Goal: Contribute content: Contribute content

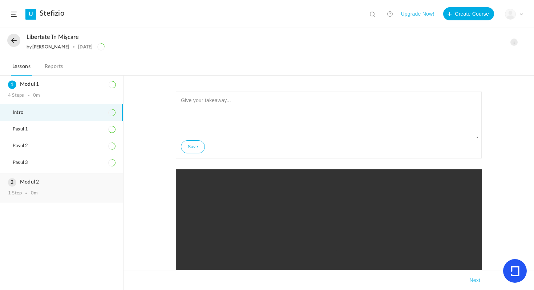
click at [76, 183] on h3 "Modul 2" at bounding box center [61, 182] width 107 height 6
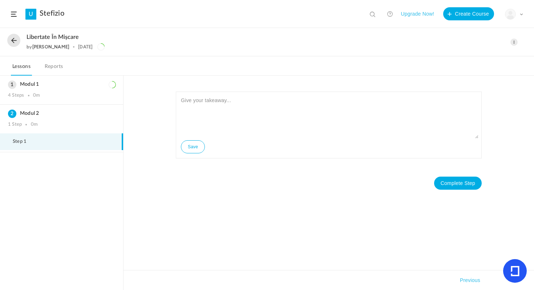
click at [514, 39] on span at bounding box center [513, 41] width 7 height 7
click at [468, 57] on link "Edit" at bounding box center [483, 58] width 68 height 13
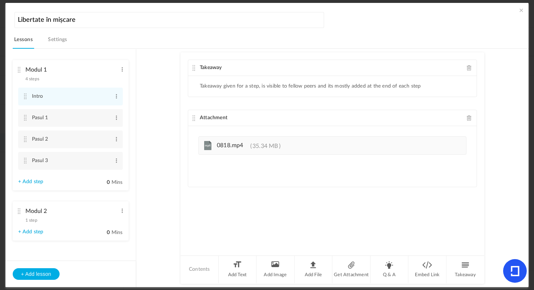
click at [40, 233] on link "+ Add step" at bounding box center [30, 232] width 25 height 6
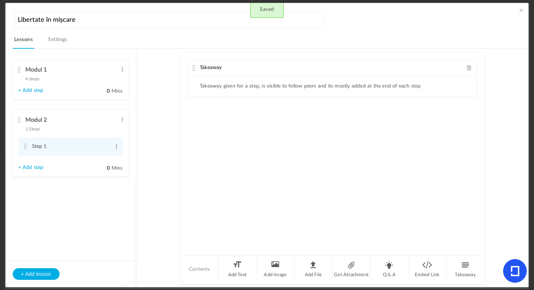
click at [309, 253] on div "Takeaway Takeaway given for a step, is visible to fellow peers and its mostly a…" at bounding box center [332, 153] width 304 height 202
click at [309, 270] on li "Add File" at bounding box center [313, 269] width 38 height 27
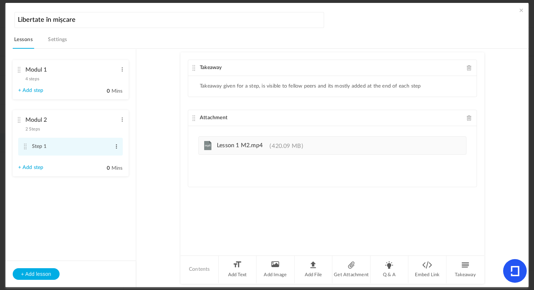
click at [115, 147] on span at bounding box center [116, 146] width 5 height 7
click at [109, 158] on link "Edit" at bounding box center [104, 158] width 28 height 9
type input "S"
type input "Pasul 1"
click at [138, 186] on section "Modul 1 4 steps Edit Delete Intro Edit Delete Pasul 1 Edit Delete 0" at bounding box center [270, 168] width 498 height 239
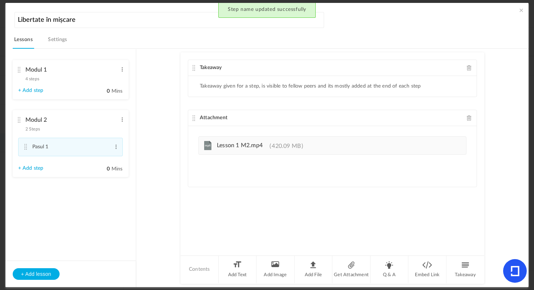
click at [522, 8] on span at bounding box center [520, 10] width 7 height 7
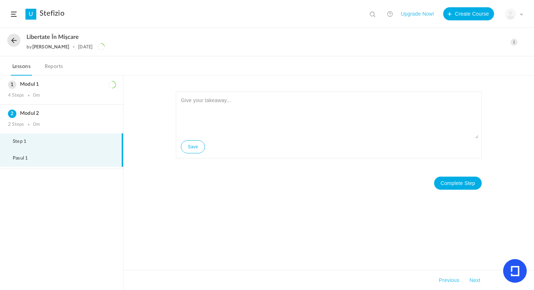
click at [63, 157] on li "Pasul 1" at bounding box center [61, 158] width 123 height 17
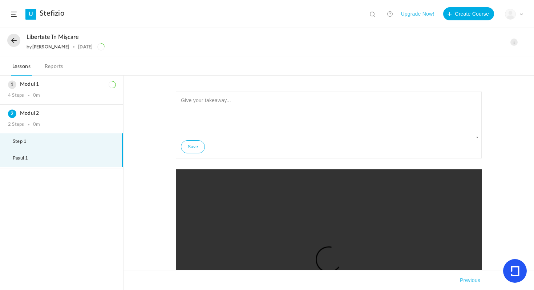
click at [70, 148] on li "Step 1" at bounding box center [61, 141] width 123 height 17
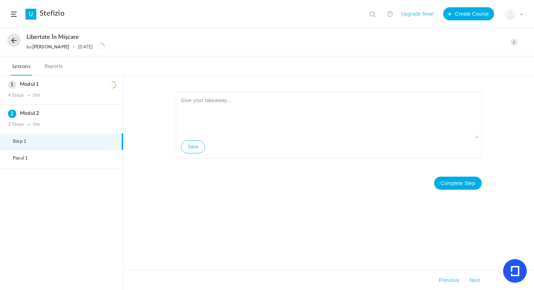
click at [514, 40] on span at bounding box center [513, 41] width 7 height 7
click at [478, 61] on link "Edit" at bounding box center [483, 58] width 68 height 13
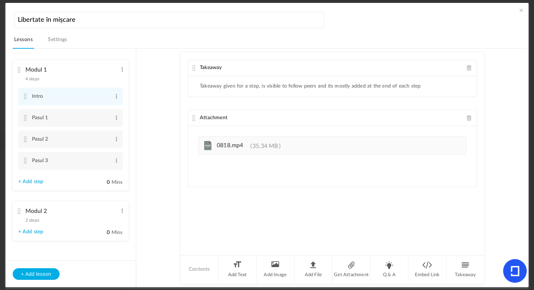
scroll to position [3, 0]
click at [36, 218] on span "2 steps" at bounding box center [32, 218] width 14 height 4
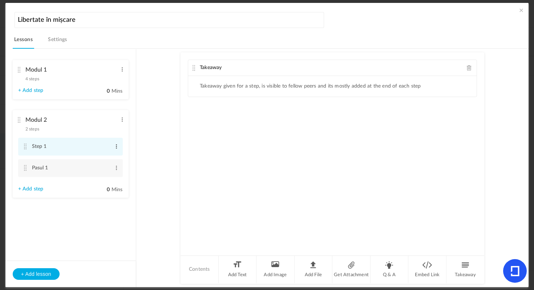
click at [115, 146] on span at bounding box center [116, 146] width 5 height 7
click at [109, 167] on link "Delete" at bounding box center [104, 167] width 28 height 9
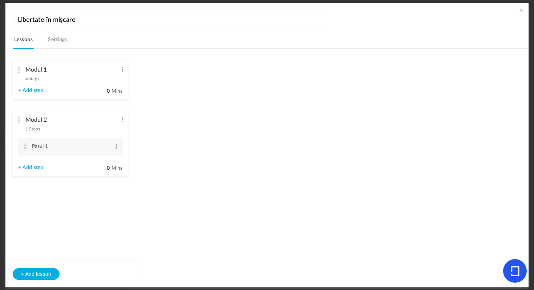
click at [520, 11] on span at bounding box center [520, 10] width 7 height 7
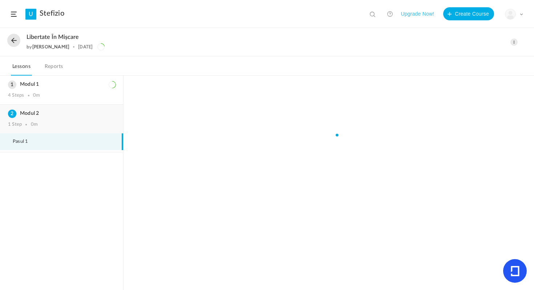
click at [57, 113] on h3 "Modul 2" at bounding box center [61, 113] width 107 height 6
